Goal: Information Seeking & Learning: Check status

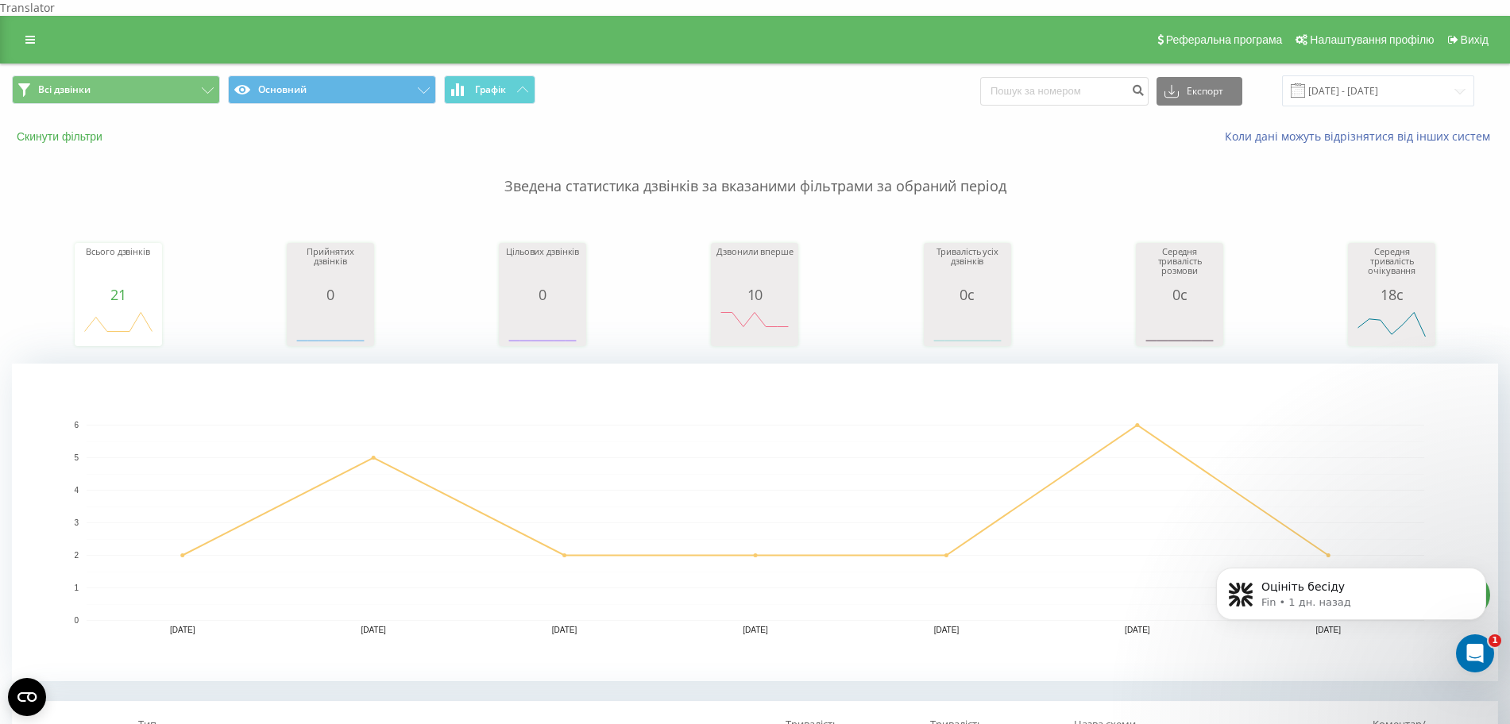
click at [54, 129] on button "Скинути фільтри" at bounding box center [61, 136] width 99 height 14
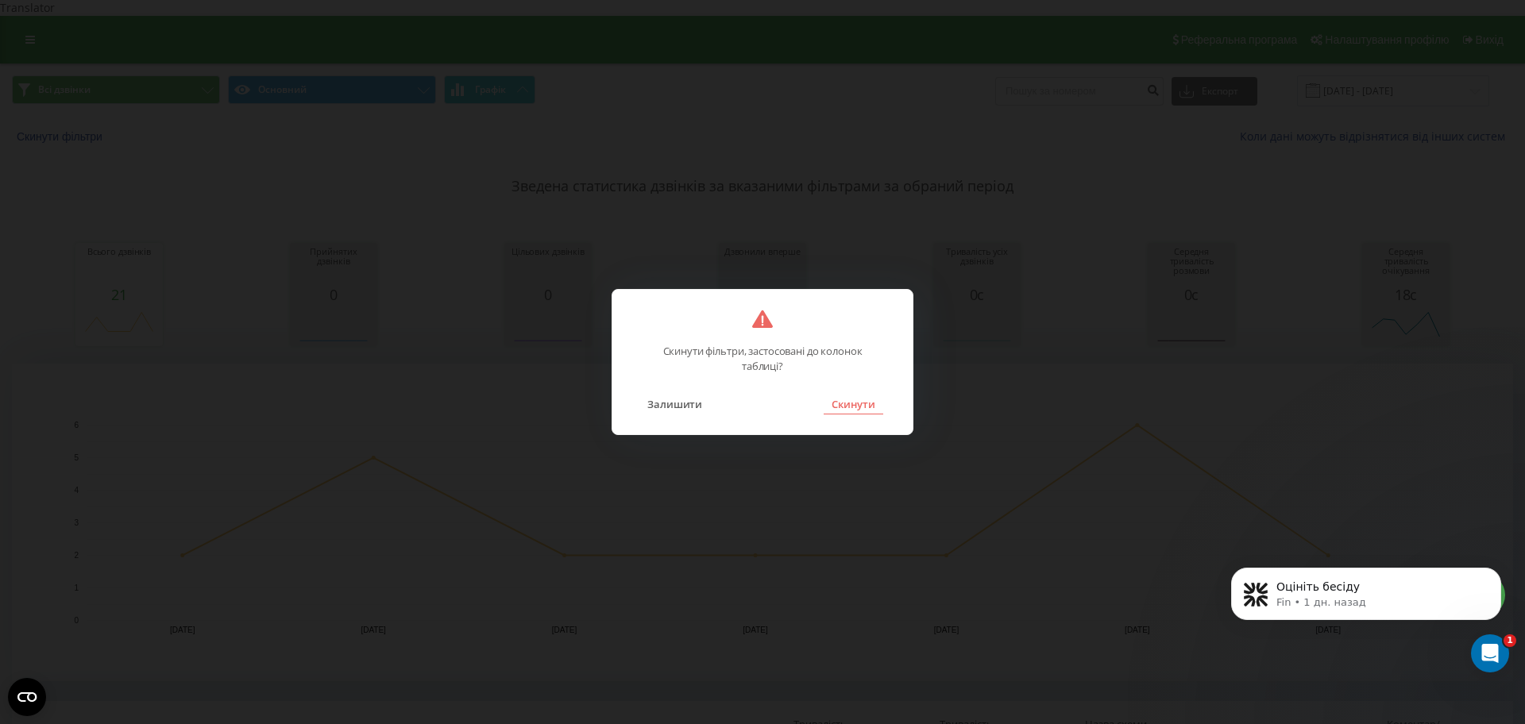
click at [864, 406] on button "Скинути" at bounding box center [854, 404] width 60 height 21
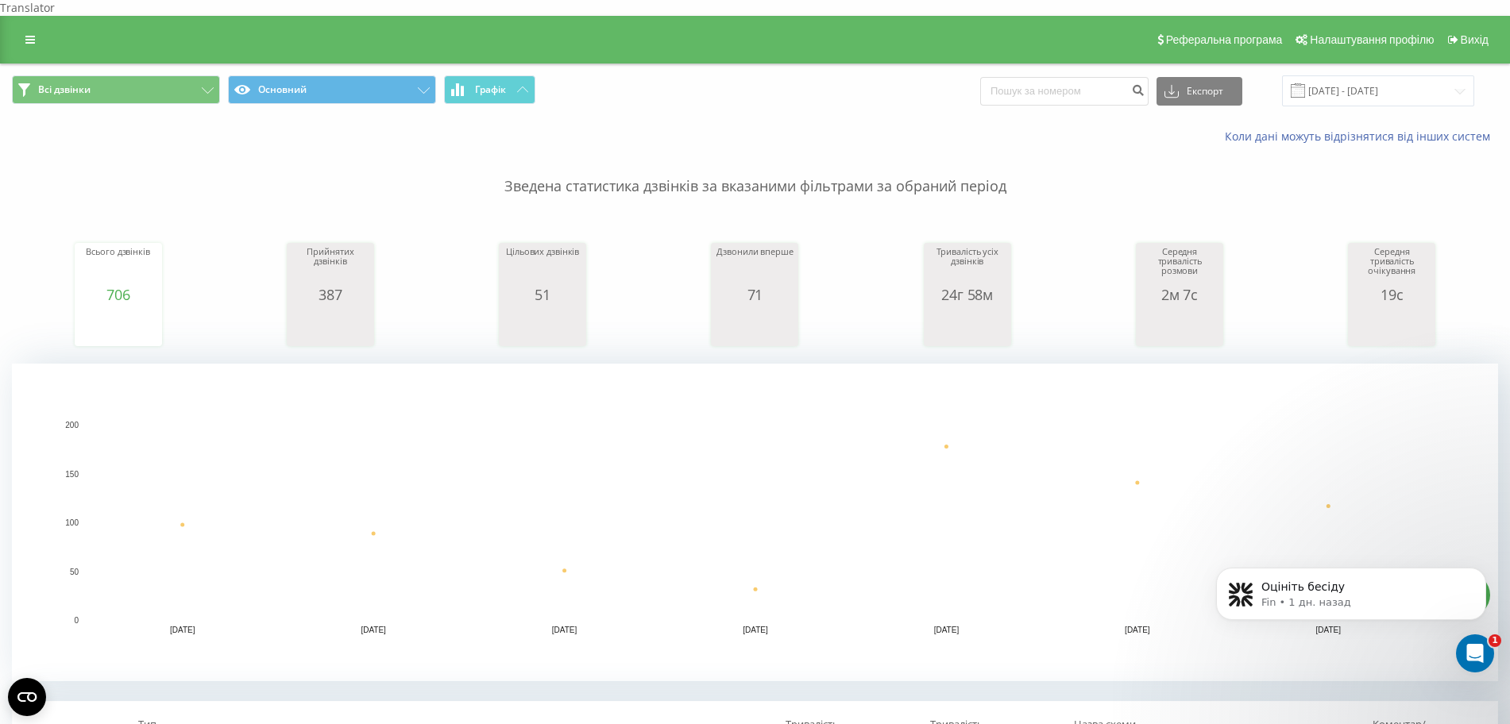
scroll to position [497, 0]
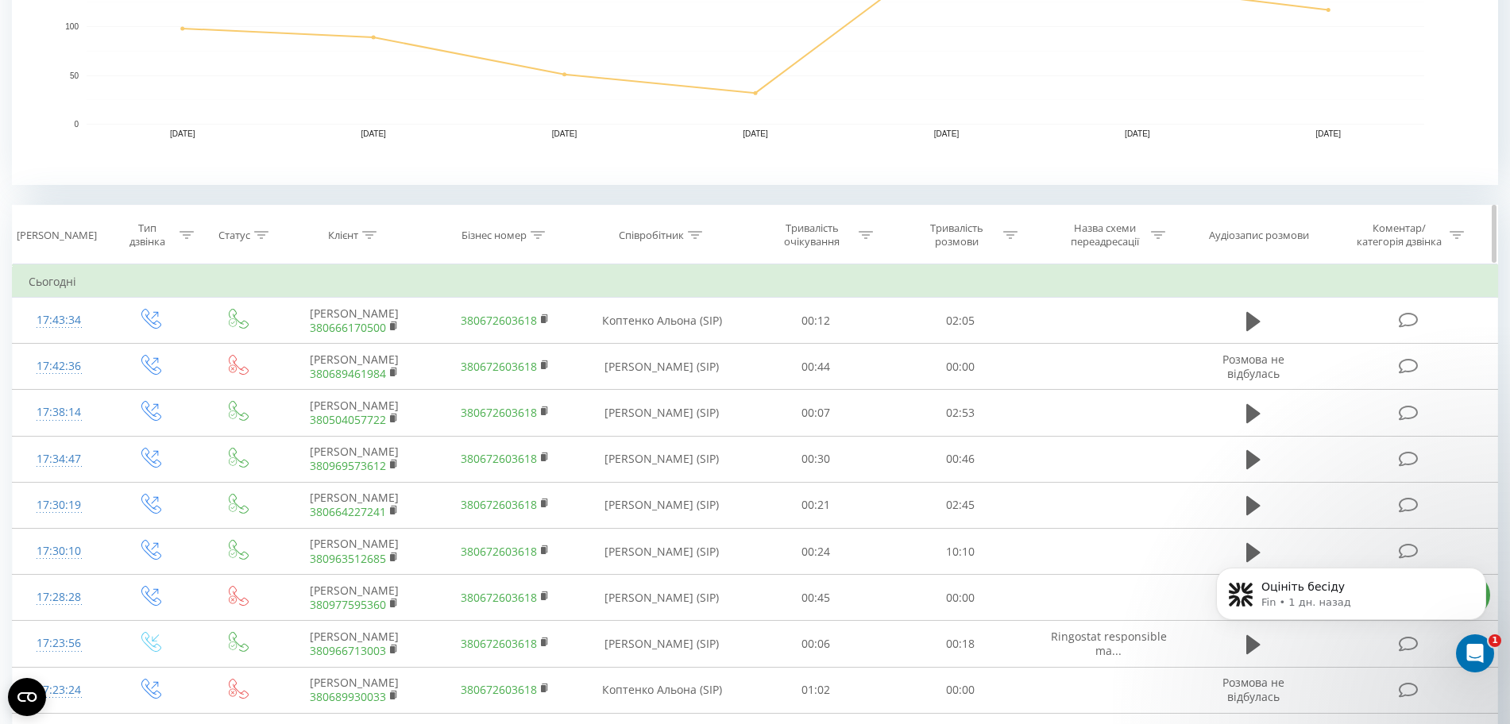
click at [183, 229] on div at bounding box center [187, 236] width 14 height 14
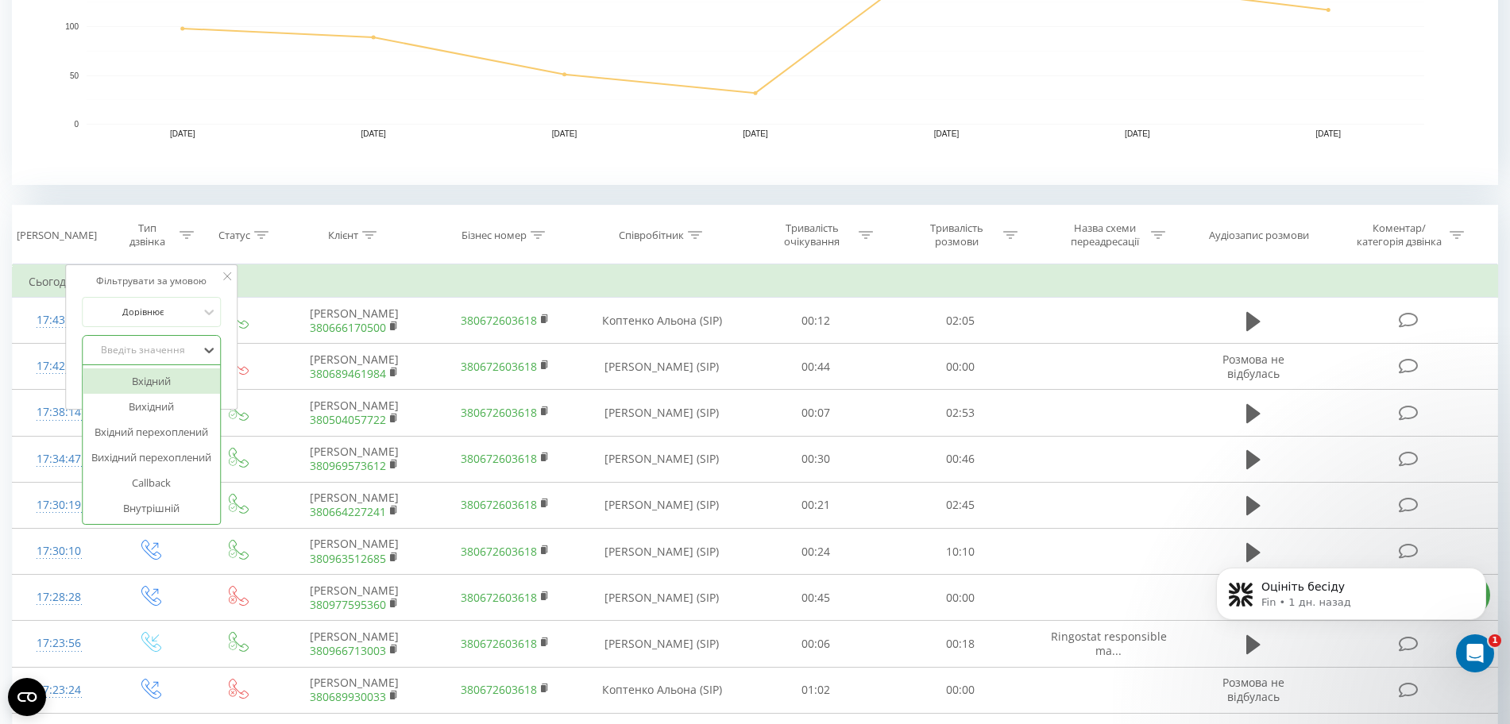
click at [136, 344] on div "Введіть значення" at bounding box center [143, 350] width 113 height 13
click at [148, 369] on div "Вхідний" at bounding box center [152, 381] width 138 height 25
click at [185, 370] on span "OK" at bounding box center [185, 382] width 44 height 25
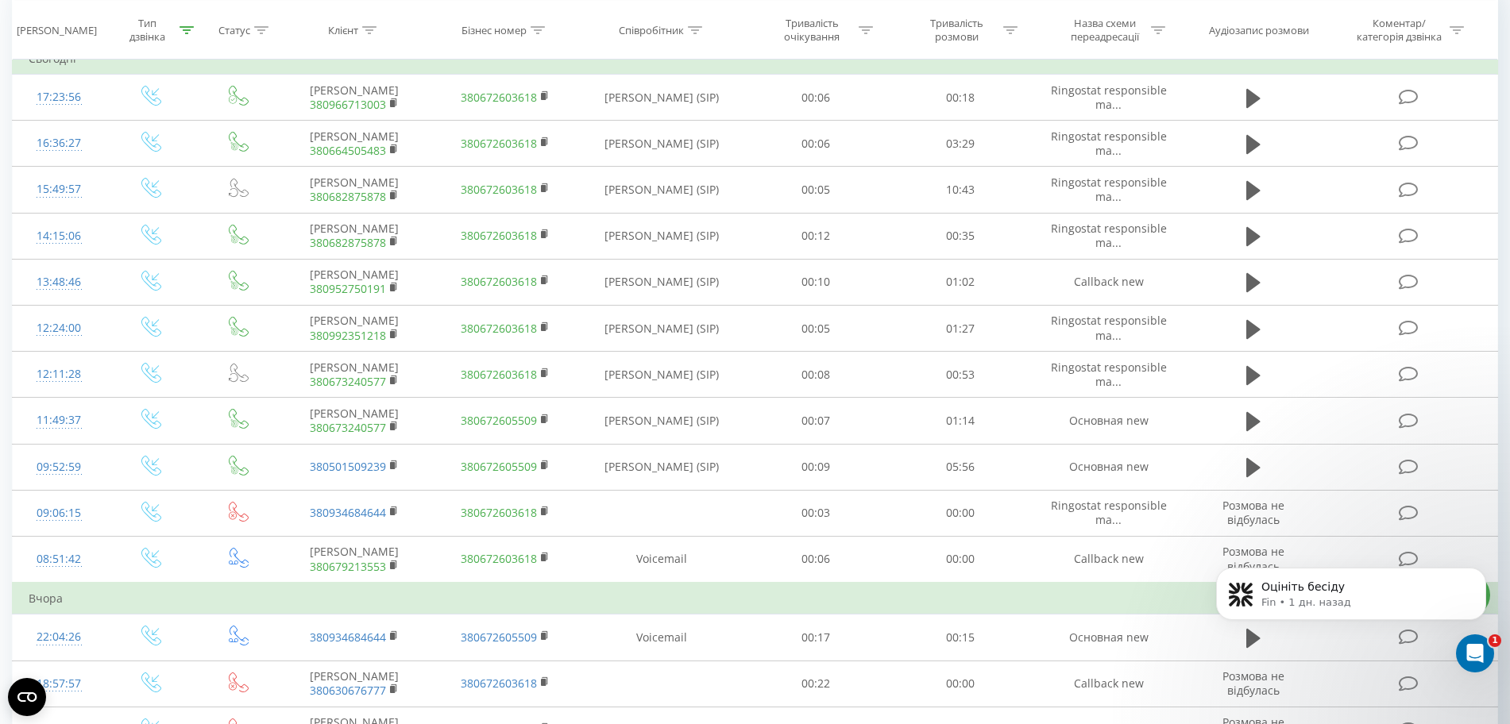
scroll to position [323, 0]
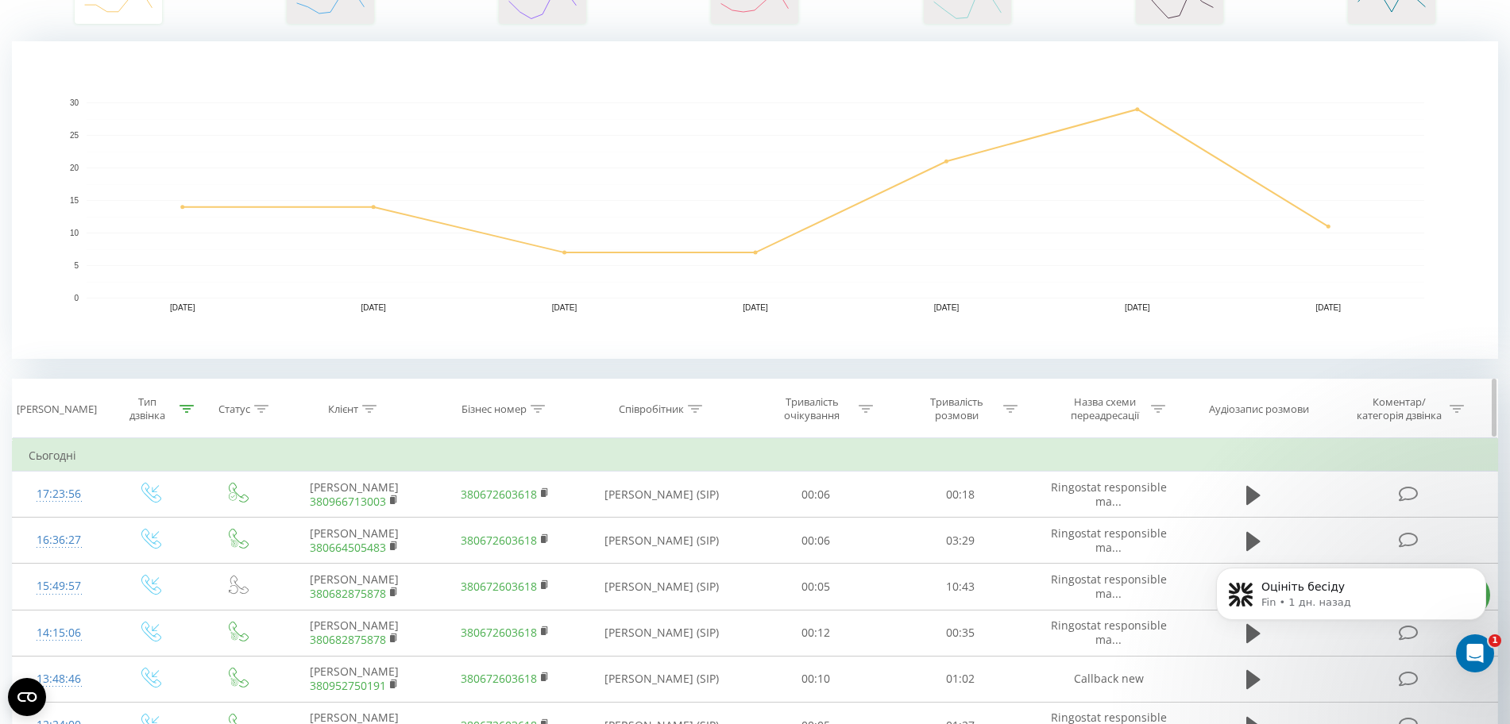
click at [1010, 405] on icon at bounding box center [1010, 409] width 14 height 8
click at [956, 518] on input "text" at bounding box center [961, 523] width 140 height 28
type input "00:00"
click at [1001, 544] on span "OK" at bounding box center [994, 554] width 44 height 25
